Goal: Task Accomplishment & Management: Manage account settings

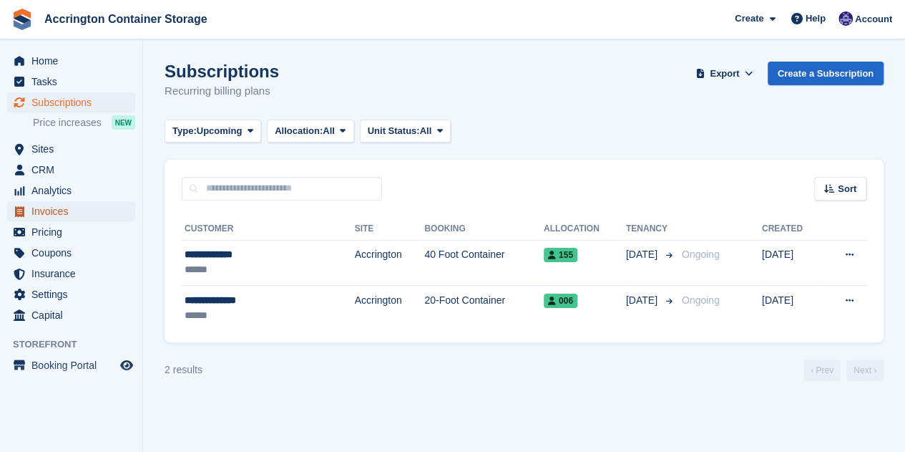
click at [69, 207] on span "Invoices" at bounding box center [74, 211] width 86 height 20
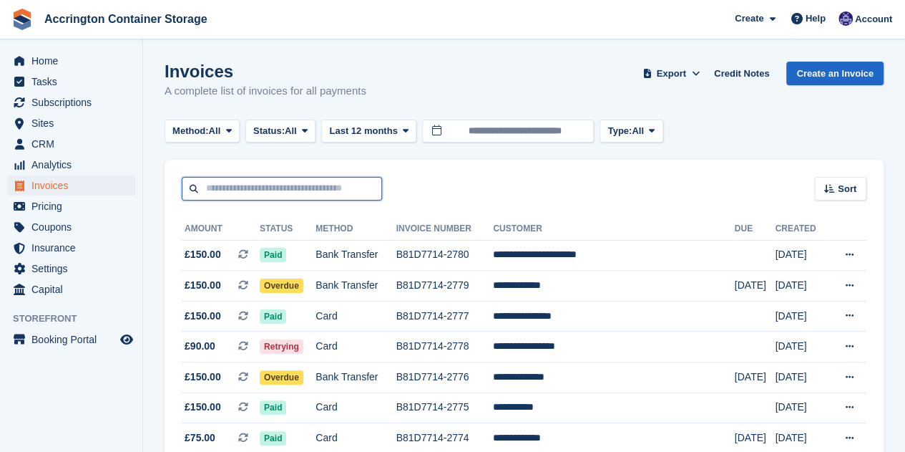
click at [230, 190] on input "text" at bounding box center [282, 189] width 200 height 24
type input "***"
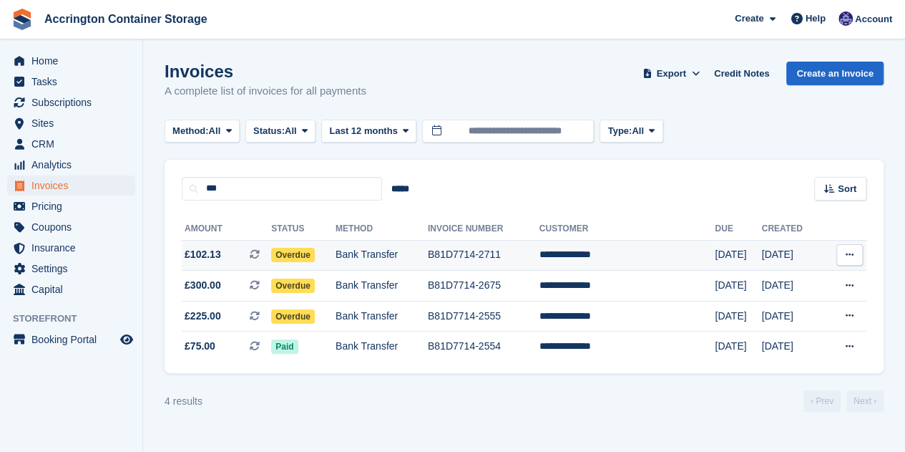
click at [336, 258] on td "Overdue" at bounding box center [303, 255] width 64 height 31
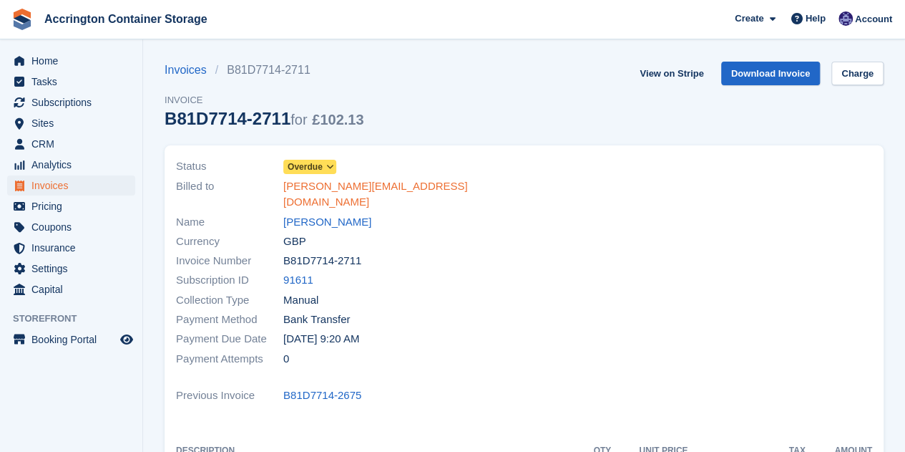
click at [354, 190] on link "[PERSON_NAME][EMAIL_ADDRESS][DOMAIN_NAME]" at bounding box center [399, 194] width 233 height 32
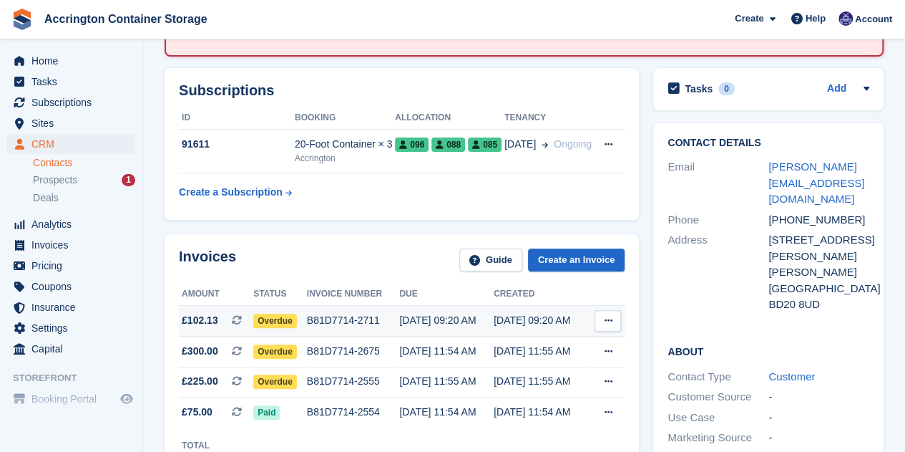
scroll to position [165, 0]
click at [350, 313] on div "B81D7714-2711" at bounding box center [353, 320] width 93 height 15
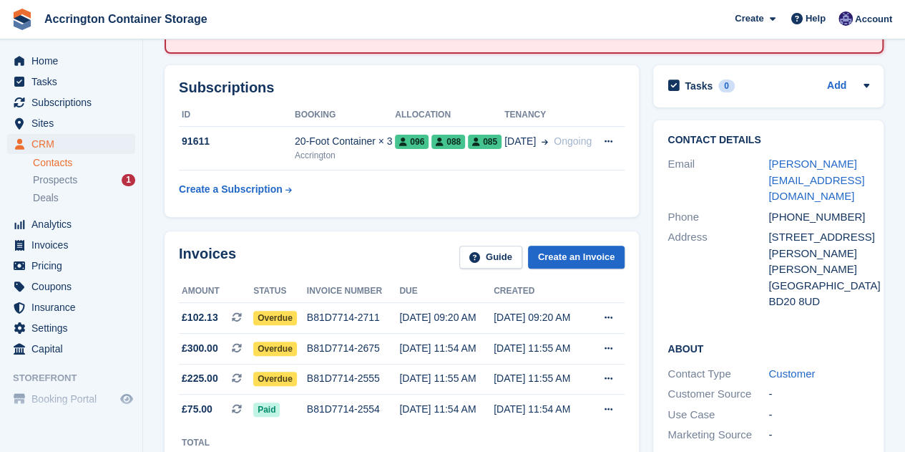
scroll to position [67, 0]
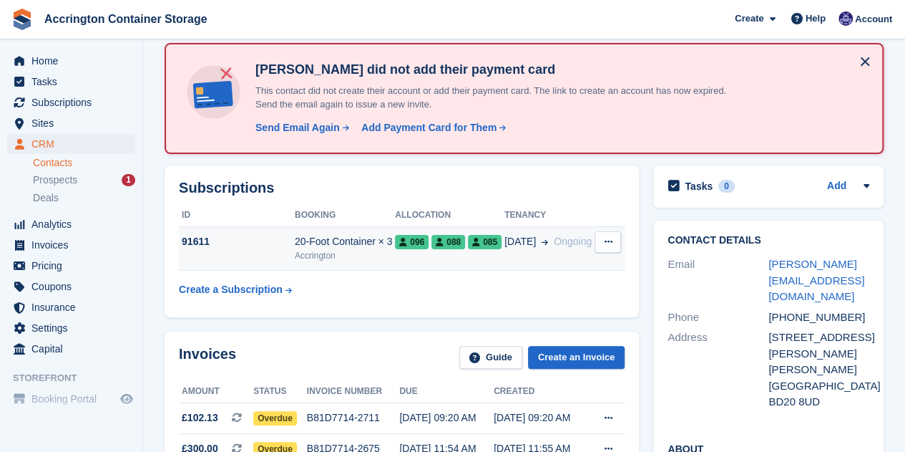
click at [334, 248] on div "20-Foot Container × 3" at bounding box center [345, 241] width 100 height 15
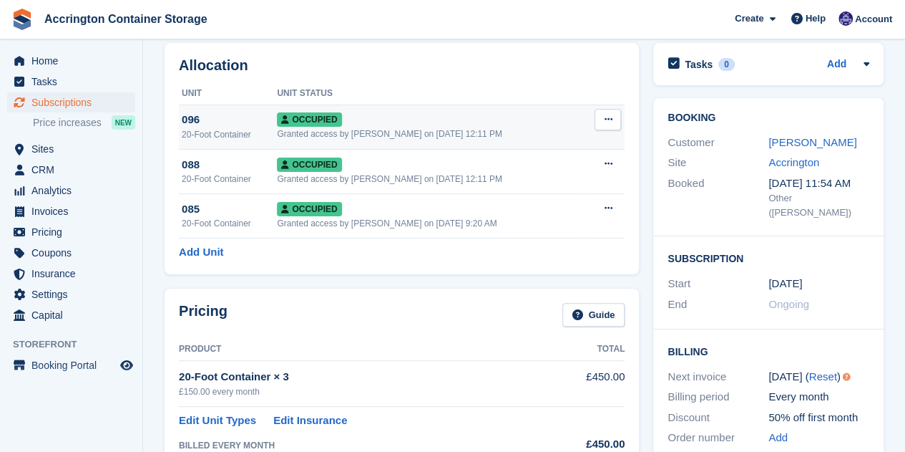
scroll to position [178, 0]
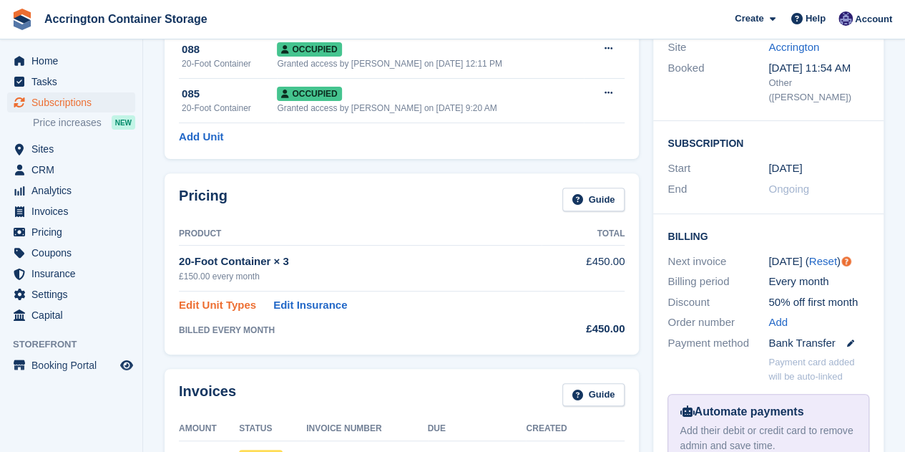
click at [209, 303] on link "Edit Unit Types" at bounding box center [217, 305] width 77 height 16
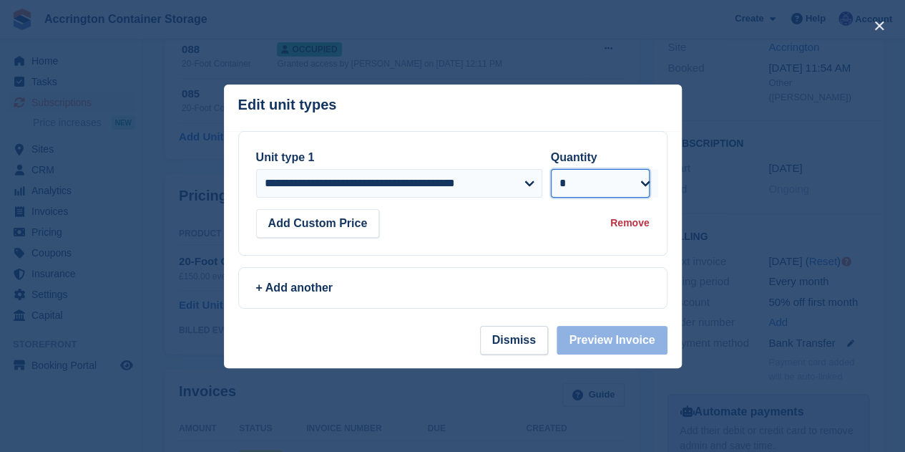
click at [581, 186] on select "* * * * * * * * * ** ** ** ** ** ** ** ** ** ** ** ** ** ** ** ** ** ** ** ** *…" at bounding box center [600, 183] width 99 height 29
select select "*"
click at [551, 169] on select "* * * * * * * * * ** ** ** ** ** ** ** ** ** ** ** ** ** ** ** ** ** ** ** ** *…" at bounding box center [600, 183] width 99 height 29
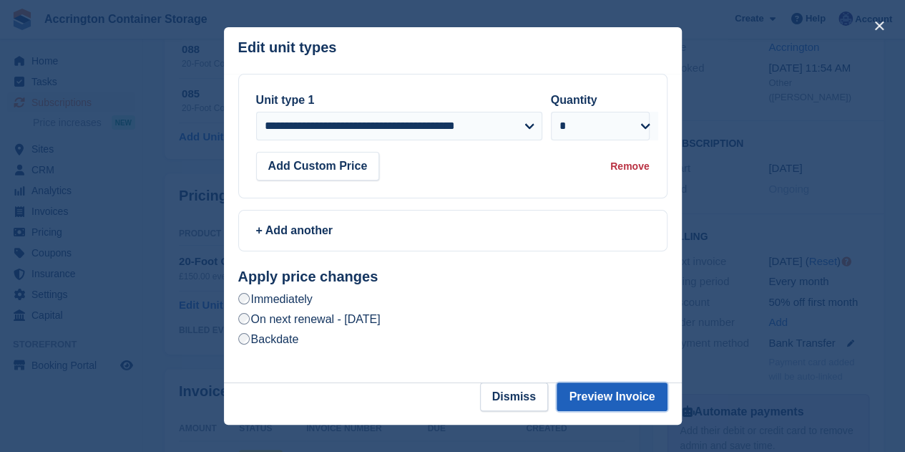
click at [641, 396] on button "Preview Invoice" at bounding box center [612, 396] width 110 height 29
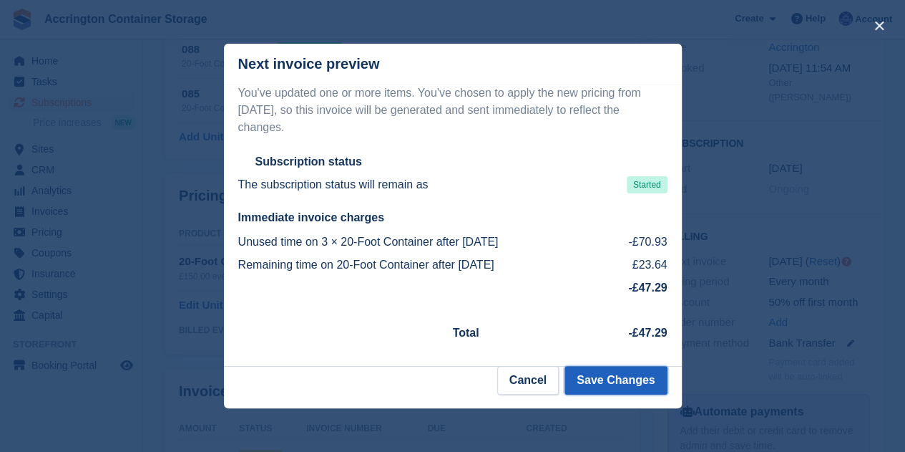
click at [593, 367] on button "Save Changes" at bounding box center [616, 380] width 102 height 29
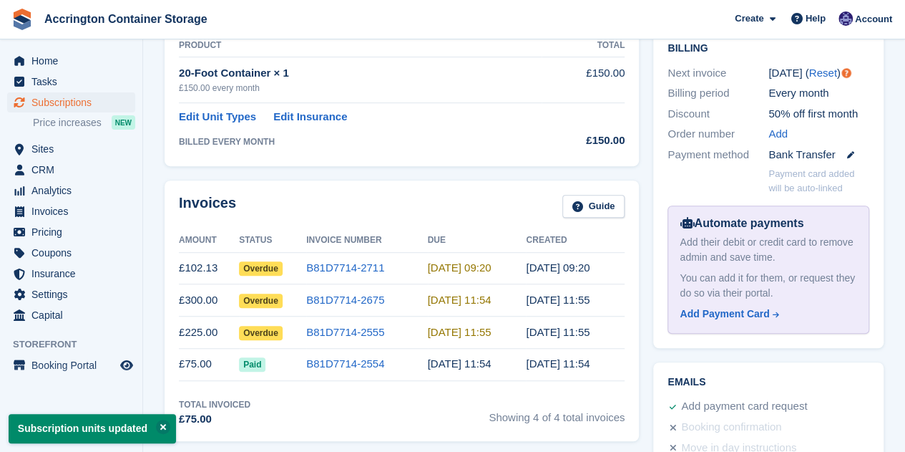
scroll to position [366, 0]
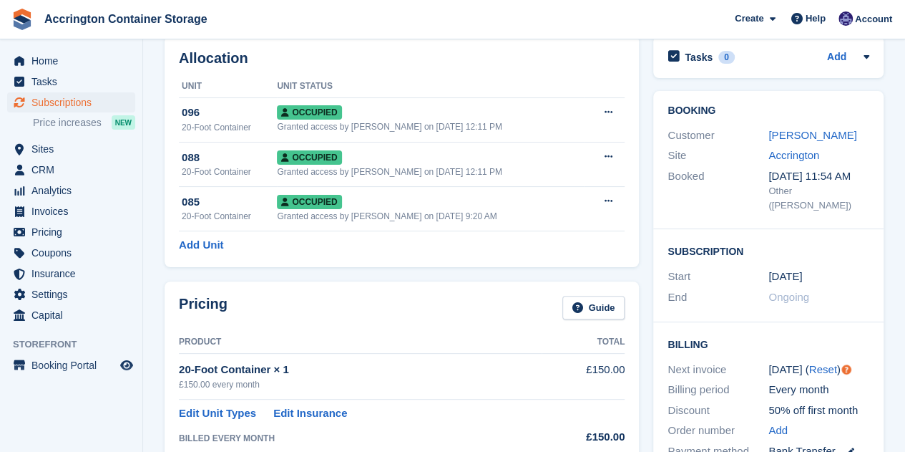
scroll to position [83, 0]
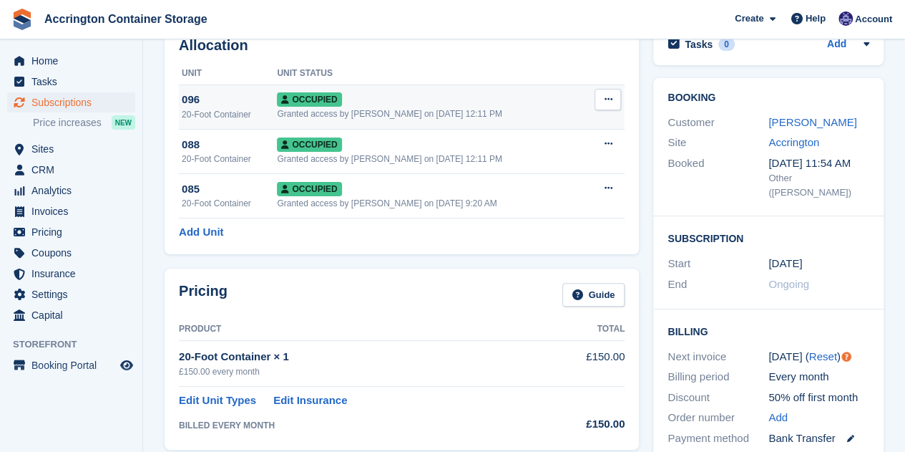
click at [614, 104] on button at bounding box center [608, 99] width 26 height 21
click at [548, 179] on p "Deallocate" at bounding box center [552, 176] width 125 height 19
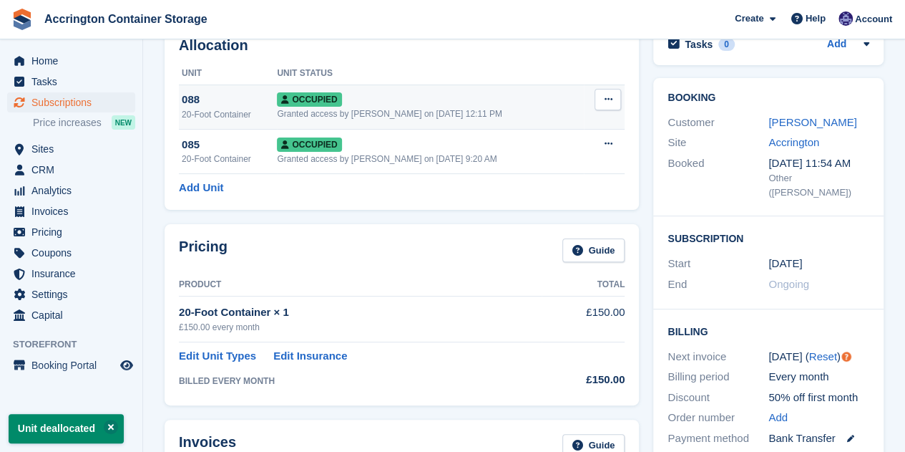
click at [610, 108] on button at bounding box center [608, 99] width 26 height 21
click at [517, 164] on div "Overlock Repossess Deallocate" at bounding box center [552, 152] width 137 height 81
click at [516, 169] on p "Deallocate" at bounding box center [552, 176] width 125 height 19
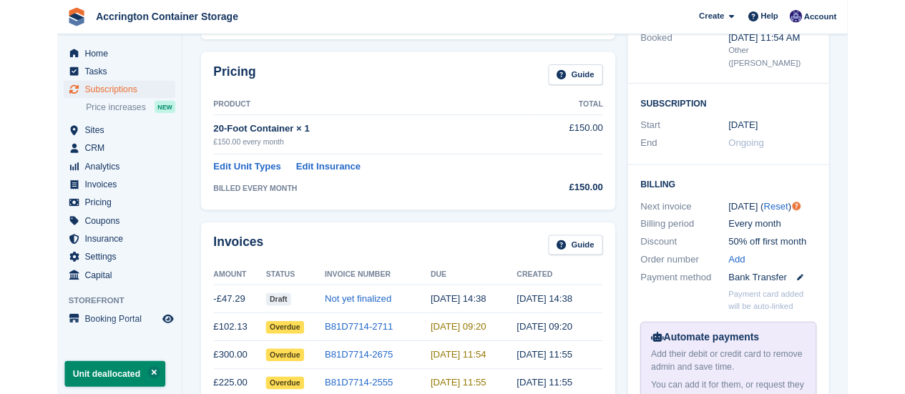
scroll to position [216, 0]
